Goal: Use online tool/utility: Utilize a website feature to perform a specific function

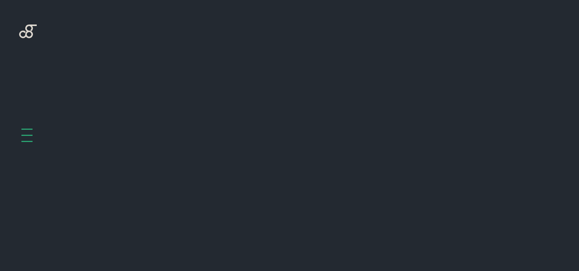
scroll to position [305, 0]
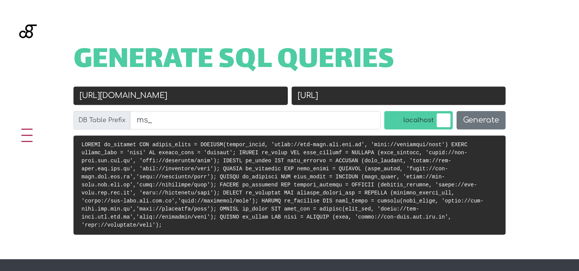
click at [207, 93] on input "[URL][DOMAIN_NAME]" at bounding box center [180, 95] width 214 height 18
click at [364, 100] on input "[URL]" at bounding box center [399, 95] width 214 height 18
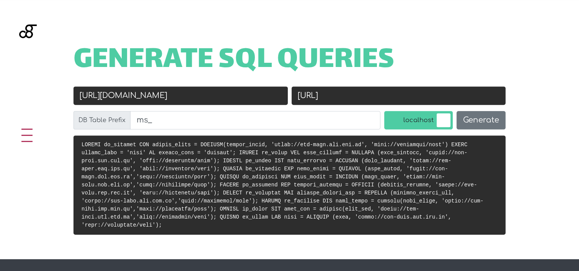
click at [364, 100] on input "[URL]" at bounding box center [399, 95] width 214 height 18
paste input "s://[DOMAIN_NAME]"
click at [332, 94] on input "[URL][DOMAIN_NAME]" at bounding box center [399, 95] width 214 height 18
drag, startPoint x: 332, startPoint y: 94, endPoint x: 472, endPoint y: 91, distance: 140.4
click at [472, 91] on input "[URL][DOMAIN_NAME]" at bounding box center [399, 95] width 214 height 18
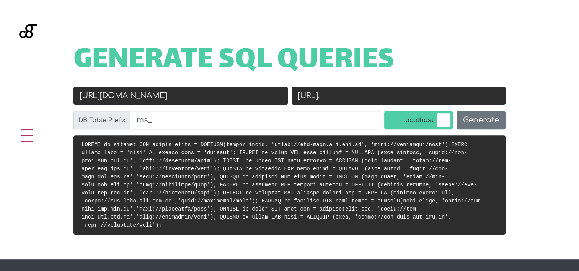
paste input "[DOMAIN_NAME]"
type input "[URL][DOMAIN_NAME]"
click at [481, 119] on button "Generate" at bounding box center [480, 120] width 49 height 18
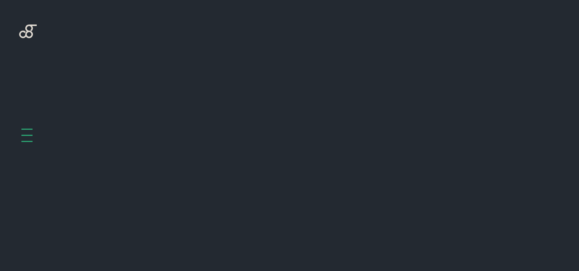
scroll to position [305, 0]
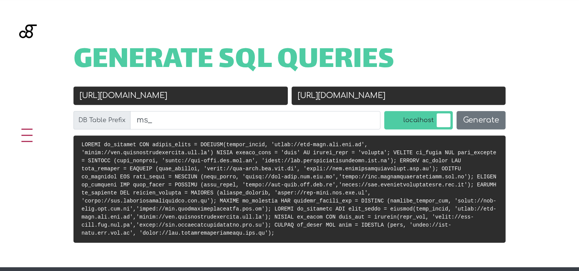
click at [274, 184] on code at bounding box center [288, 189] width 415 height 95
click at [111, 97] on input "[URL][DOMAIN_NAME]" at bounding box center [180, 95] width 214 height 18
click at [397, 94] on input "[URL][DOMAIN_NAME]" at bounding box center [399, 95] width 214 height 18
